Goal: Task Accomplishment & Management: Complete application form

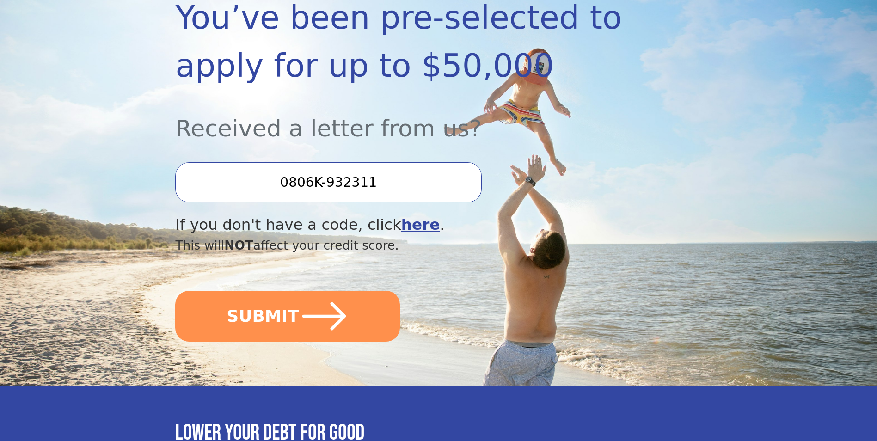
scroll to position [185, 0]
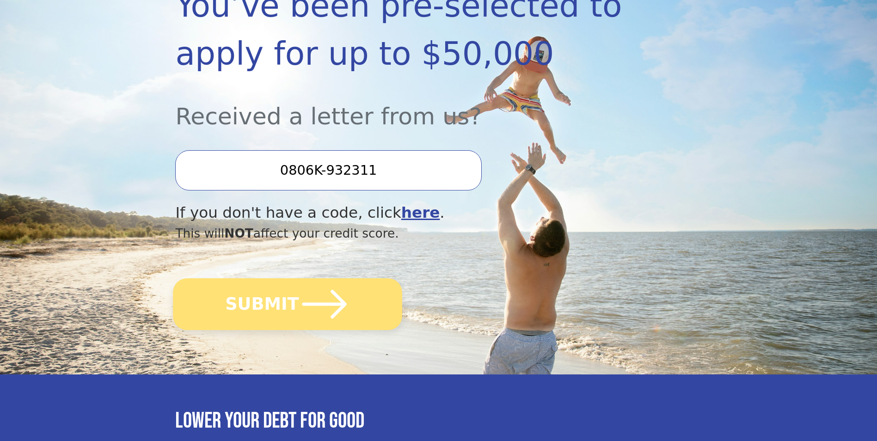
click at [256, 301] on button "SUBMIT" at bounding box center [287, 304] width 229 height 52
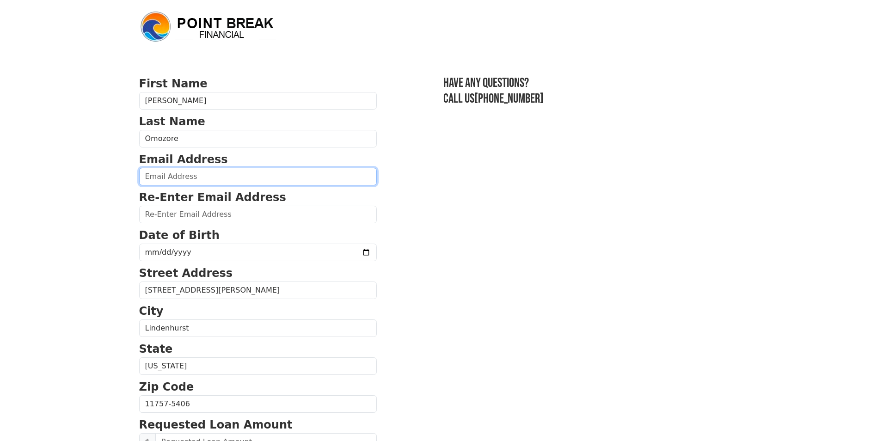
click at [156, 175] on input "email" at bounding box center [258, 177] width 238 height 18
type input "comozore@aol.com"
type input "(347) 475-8724"
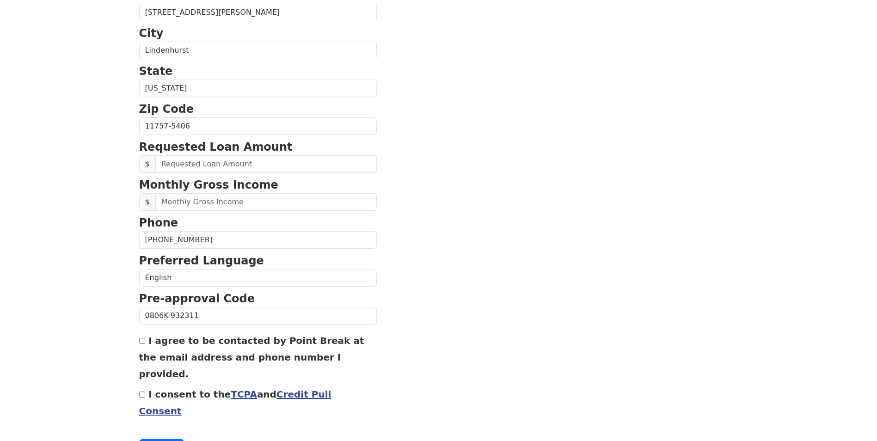
scroll to position [295, 0]
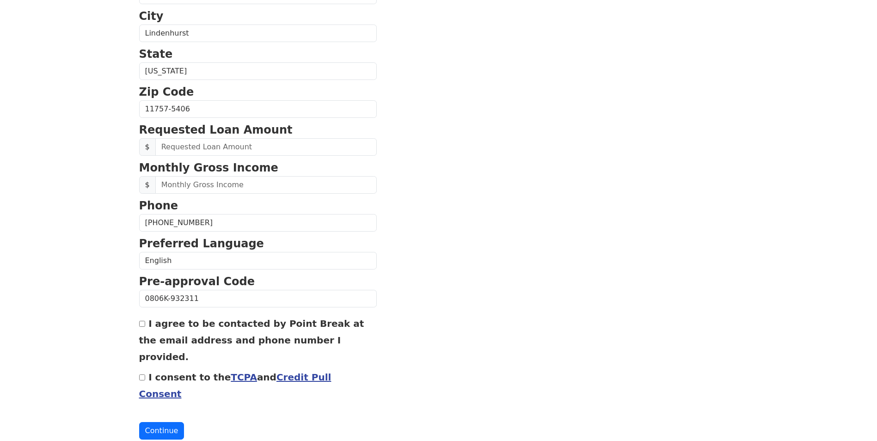
click at [143, 325] on input "I agree to be contacted by Point Break at the email address and phone number I …" at bounding box center [142, 324] width 6 height 6
checkbox input "true"
click at [141, 374] on input "I consent to the TCPA and Credit Pull Consent" at bounding box center [142, 377] width 6 height 6
checkbox input "true"
click at [157, 422] on button "Continue" at bounding box center [161, 431] width 45 height 18
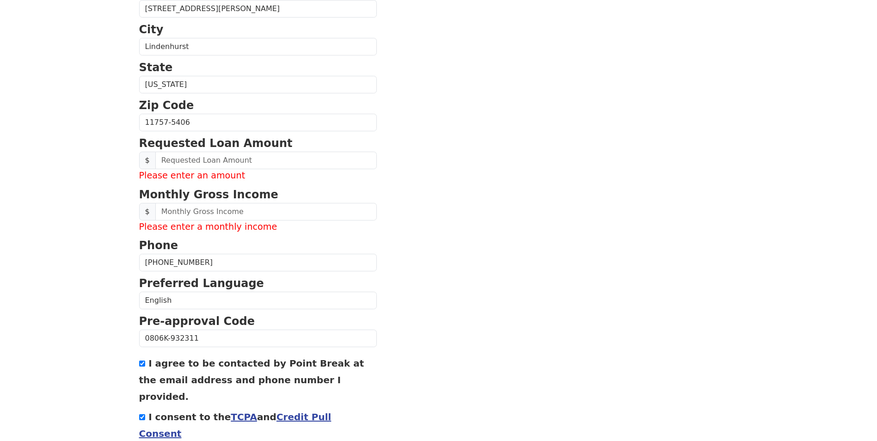
scroll to position [308, 0]
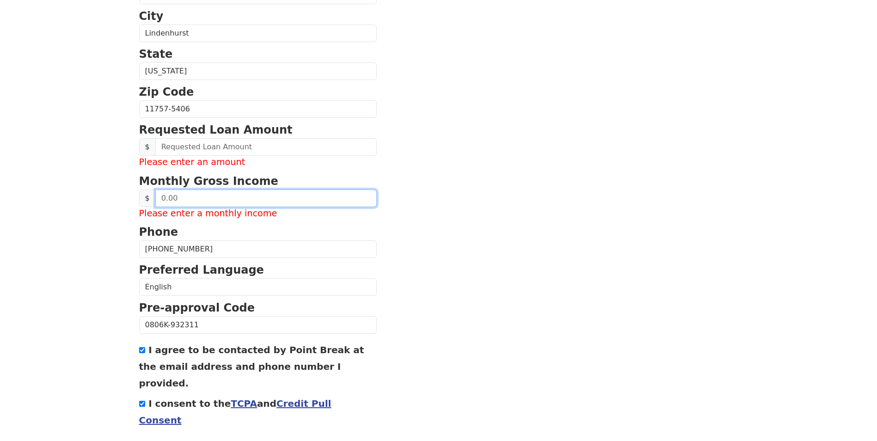
click at [170, 198] on input "text" at bounding box center [265, 199] width 221 height 18
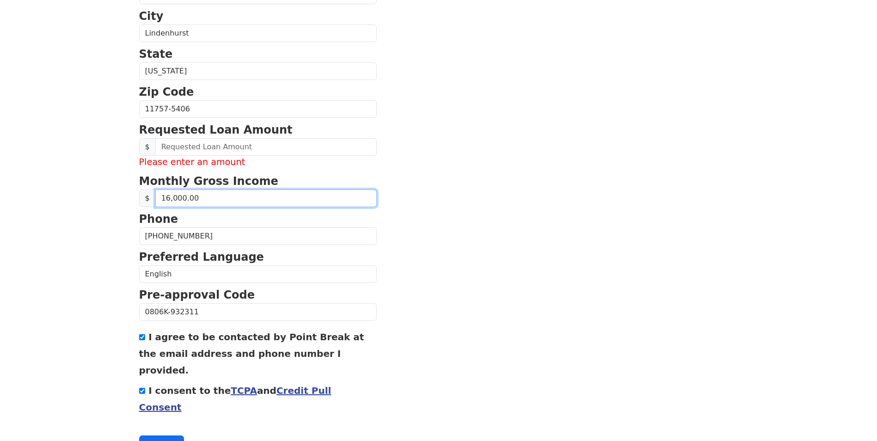
type input "160,000.00"
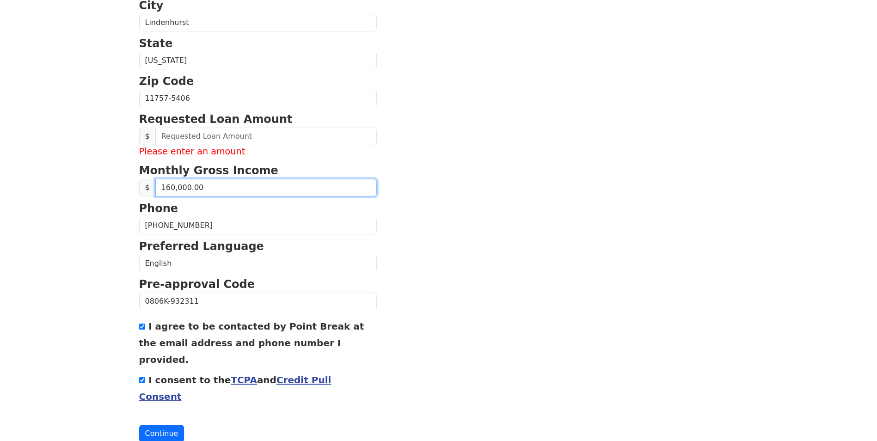
scroll to position [322, 0]
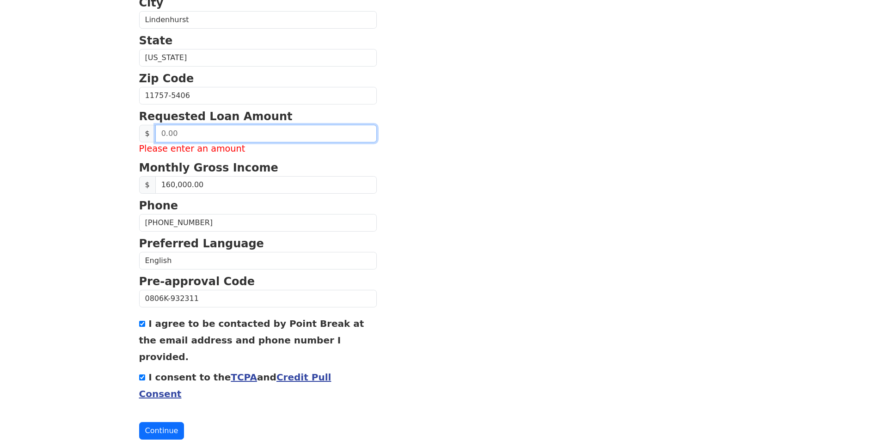
click at [163, 131] on input "text" at bounding box center [265, 134] width 221 height 18
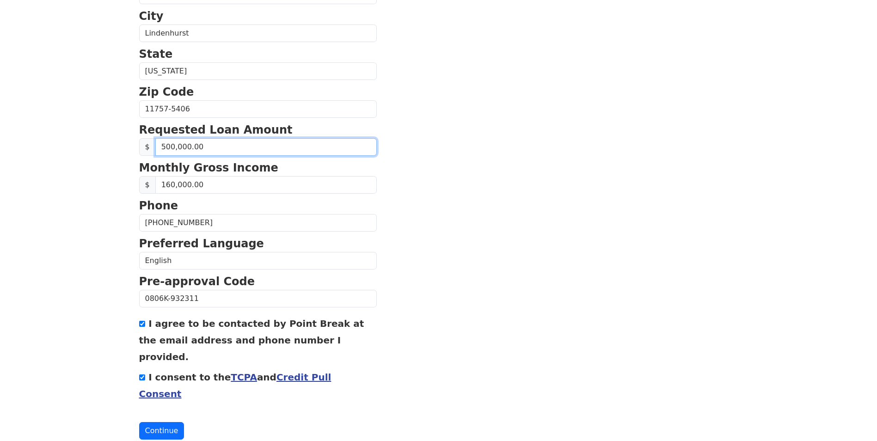
type input "50,000.00"
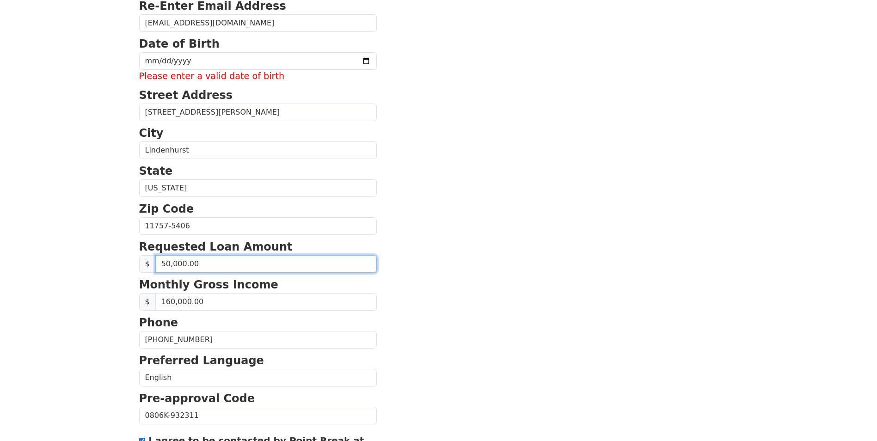
scroll to position [123, 0]
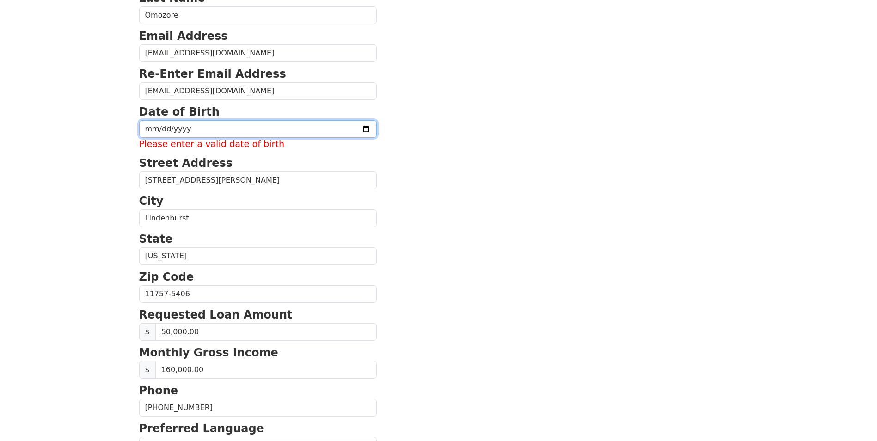
click at [150, 125] on input "date" at bounding box center [258, 129] width 238 height 18
type input "1960-05-20"
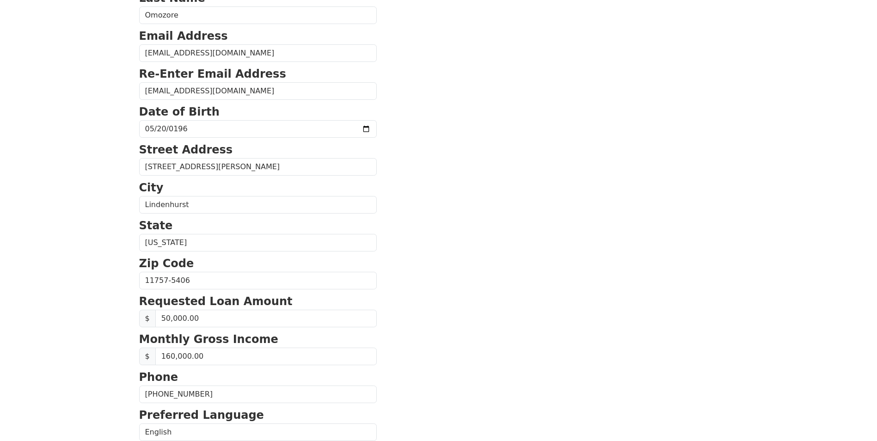
click at [415, 138] on section "First Name Charles Last Name Omozore Email Address comozore@aol.com Re-Enter Em…" at bounding box center [438, 281] width 599 height 659
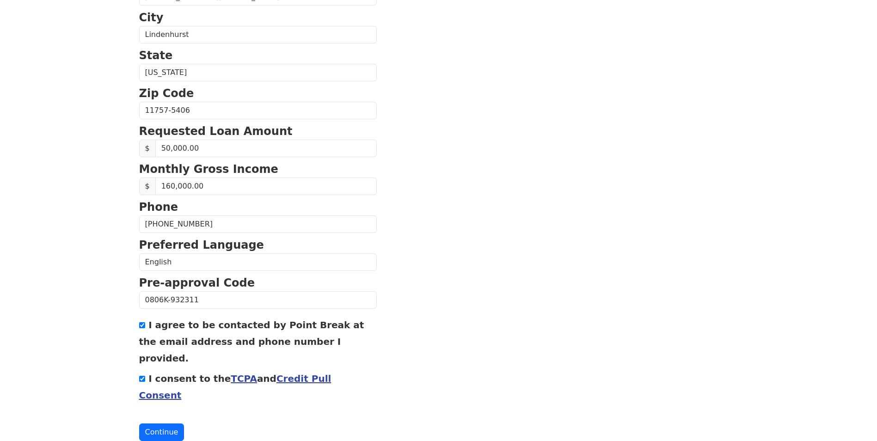
scroll to position [295, 0]
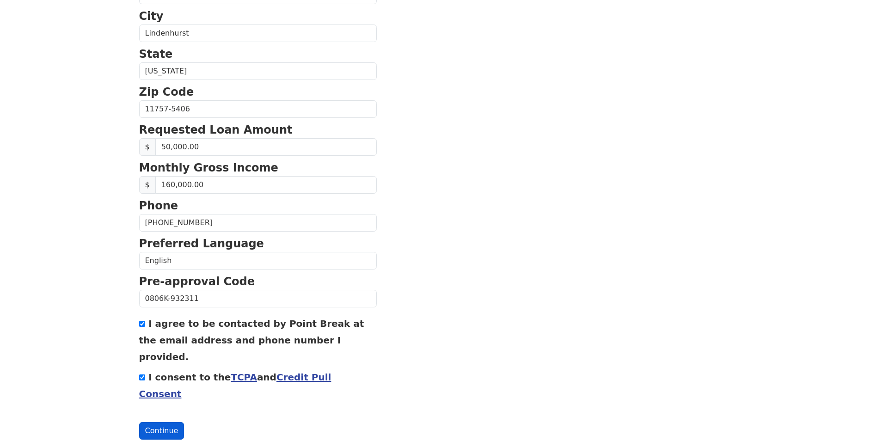
click at [159, 422] on button "Continue" at bounding box center [161, 431] width 45 height 18
